Goal: Transaction & Acquisition: Purchase product/service

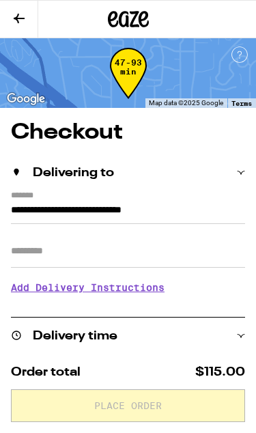
click at [32, 16] on button at bounding box center [19, 20] width 38 height 38
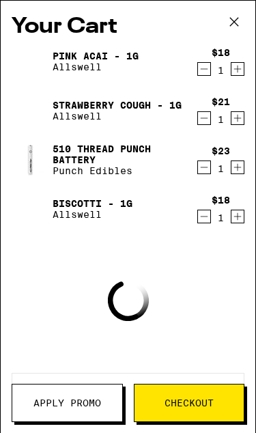
click at [48, 410] on button "Apply Promo" at bounding box center [67, 403] width 111 height 38
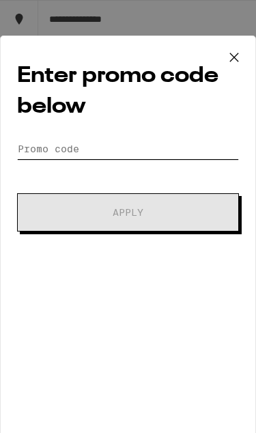
click at [177, 144] on input "Promo Code" at bounding box center [128, 149] width 222 height 21
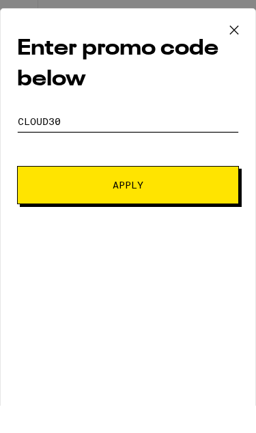
type input "Cloud30"
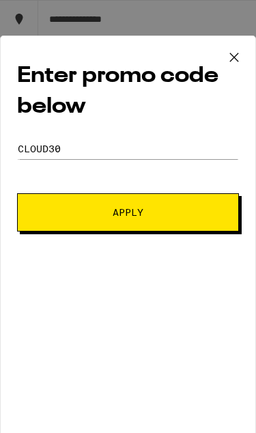
click at [103, 217] on span "Apply" at bounding box center [128, 213] width 128 height 10
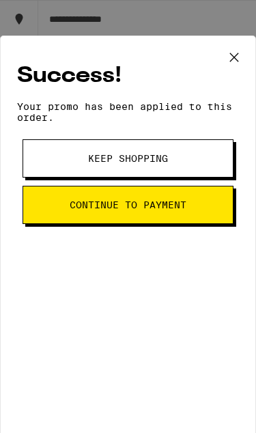
click at [200, 215] on button "Continue to payment" at bounding box center [128, 205] width 211 height 38
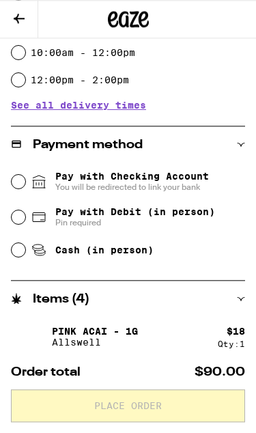
click at [14, 224] on input "Pay with Debit (in person) Pin required" at bounding box center [19, 218] width 14 height 14
radio input "true"
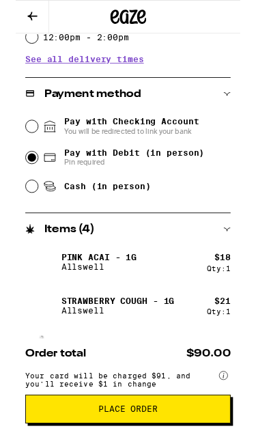
scroll to position [472, 0]
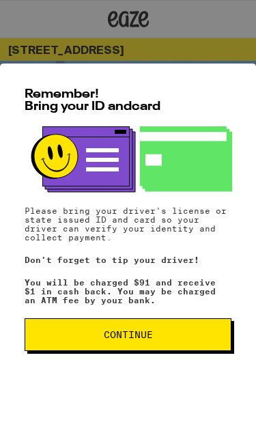
click at [79, 331] on span "Continue" at bounding box center [128, 335] width 184 height 10
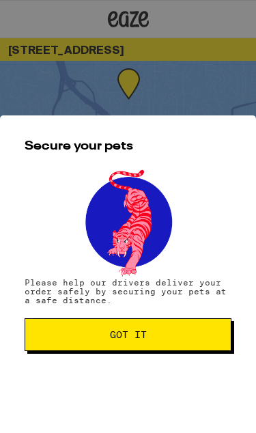
click at [74, 344] on button "Got it" at bounding box center [128, 334] width 207 height 33
